Goal: Information Seeking & Learning: Learn about a topic

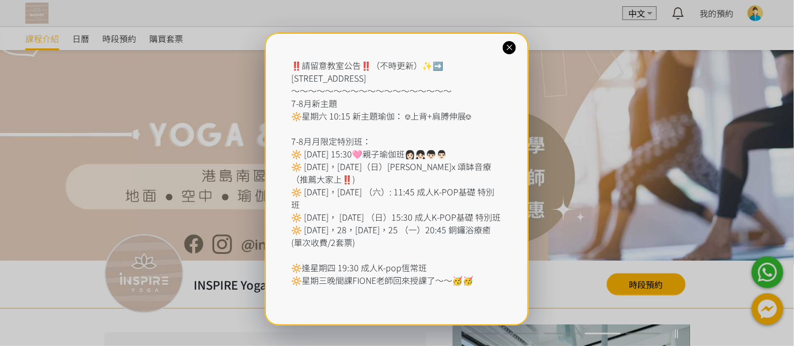
click at [508, 50] on icon at bounding box center [509, 48] width 10 height 10
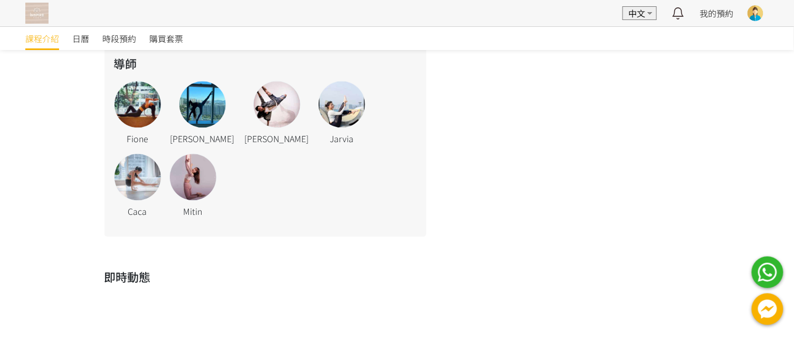
scroll to position [762, 0]
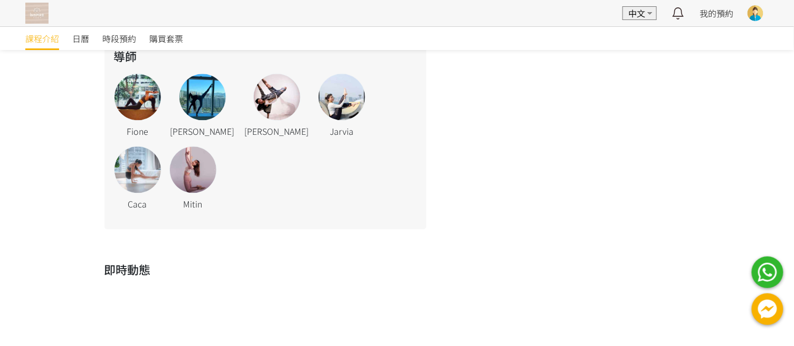
click at [141, 89] on div at bounding box center [137, 97] width 46 height 46
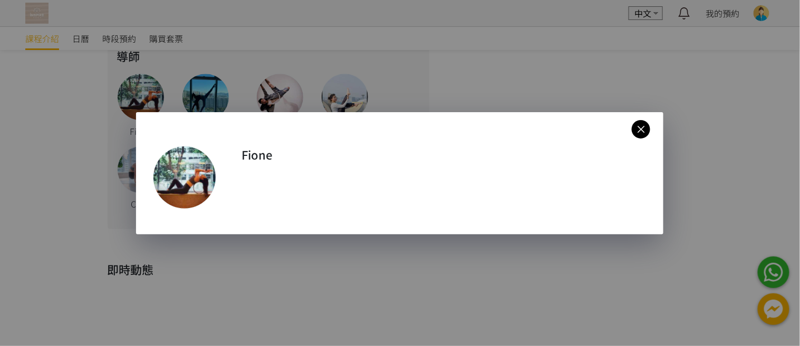
click at [644, 131] on icon at bounding box center [641, 129] width 18 height 13
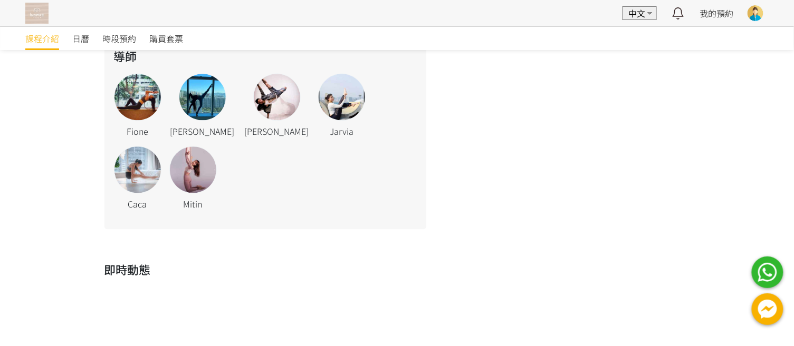
click at [190, 94] on div at bounding box center [202, 97] width 46 height 46
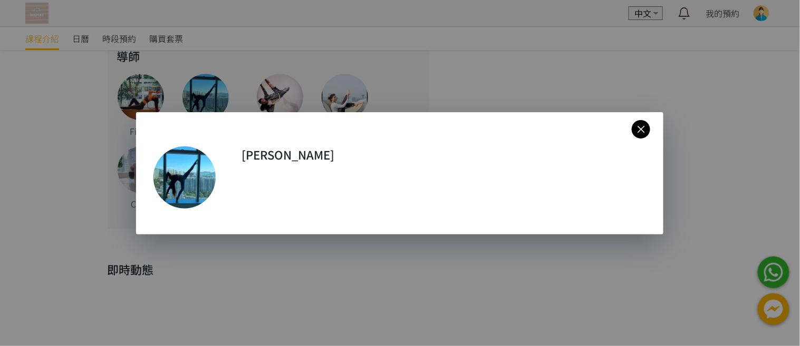
click at [642, 129] on icon at bounding box center [641, 129] width 18 height 13
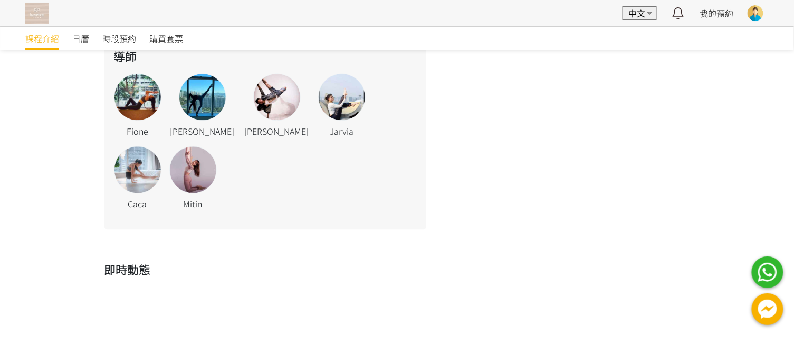
click at [319, 94] on div at bounding box center [342, 97] width 46 height 46
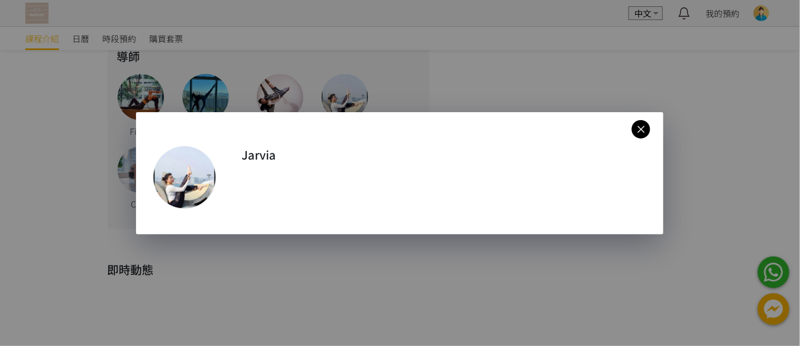
click at [644, 130] on icon at bounding box center [641, 129] width 18 height 13
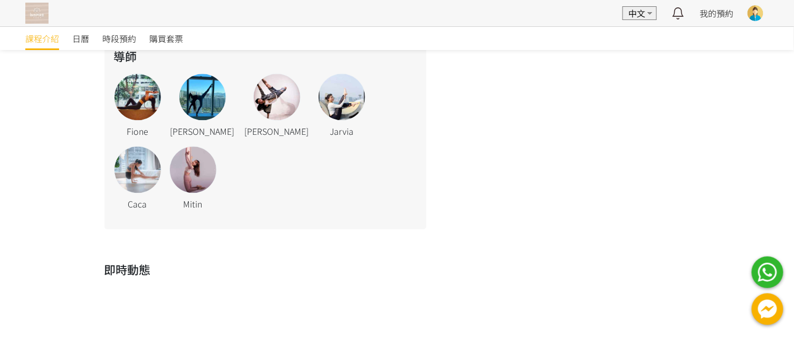
click at [161, 147] on div at bounding box center [137, 170] width 46 height 46
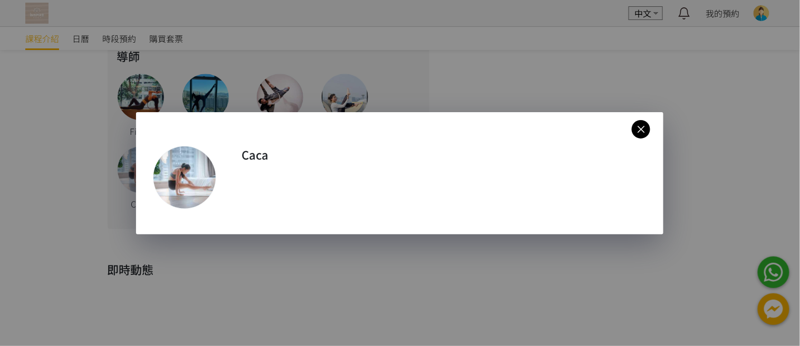
click at [645, 128] on icon at bounding box center [641, 129] width 18 height 13
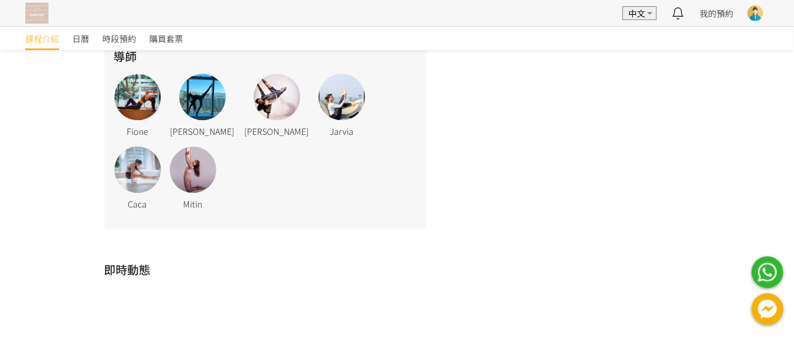
click at [170, 169] on div at bounding box center [193, 170] width 46 height 46
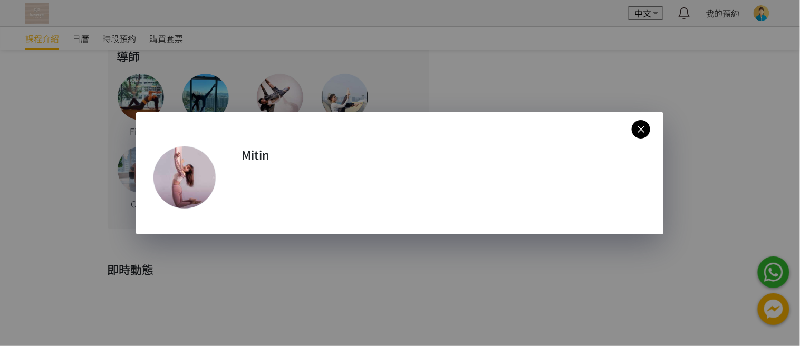
click at [644, 127] on icon at bounding box center [641, 129] width 18 height 13
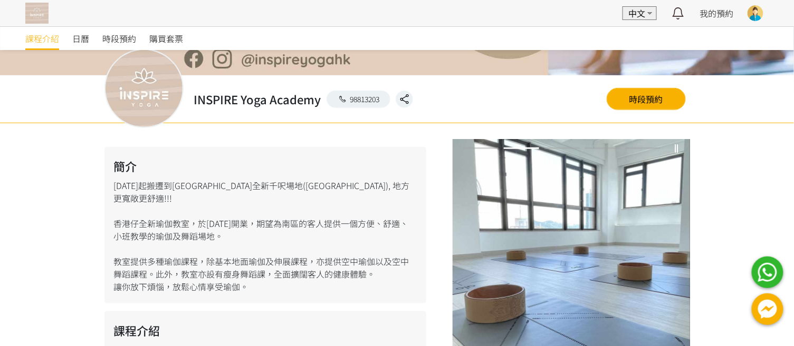
scroll to position [158, 0]
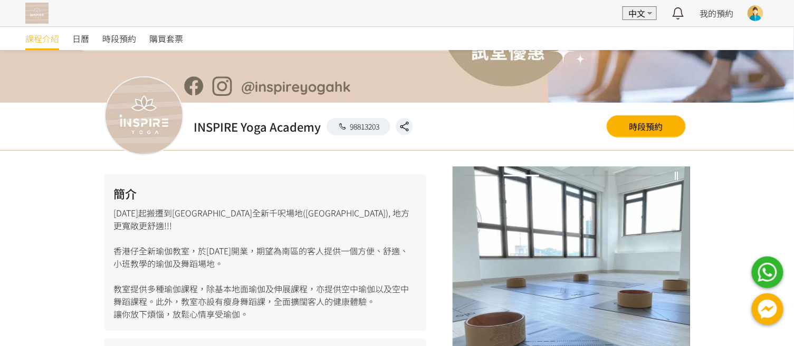
click at [43, 41] on span "課程介紹" at bounding box center [42, 38] width 34 height 13
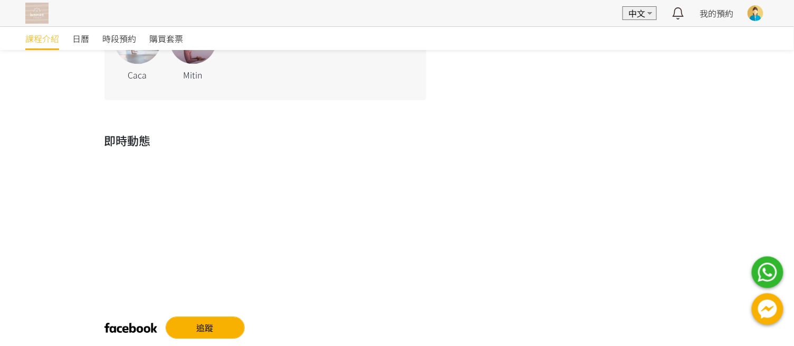
scroll to position [908, 0]
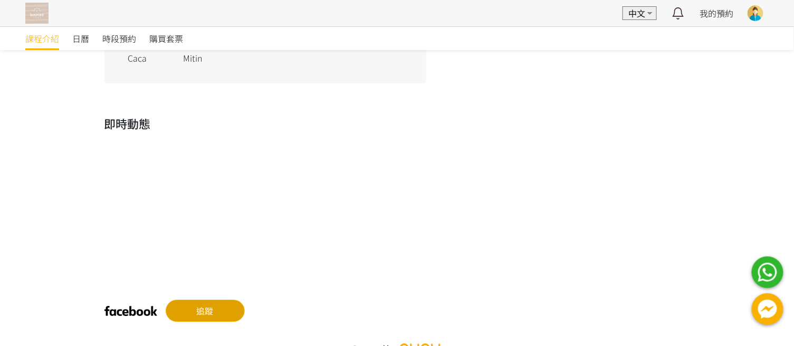
click at [209, 300] on link "追蹤" at bounding box center [205, 311] width 79 height 22
